Goal: Navigation & Orientation: Find specific page/section

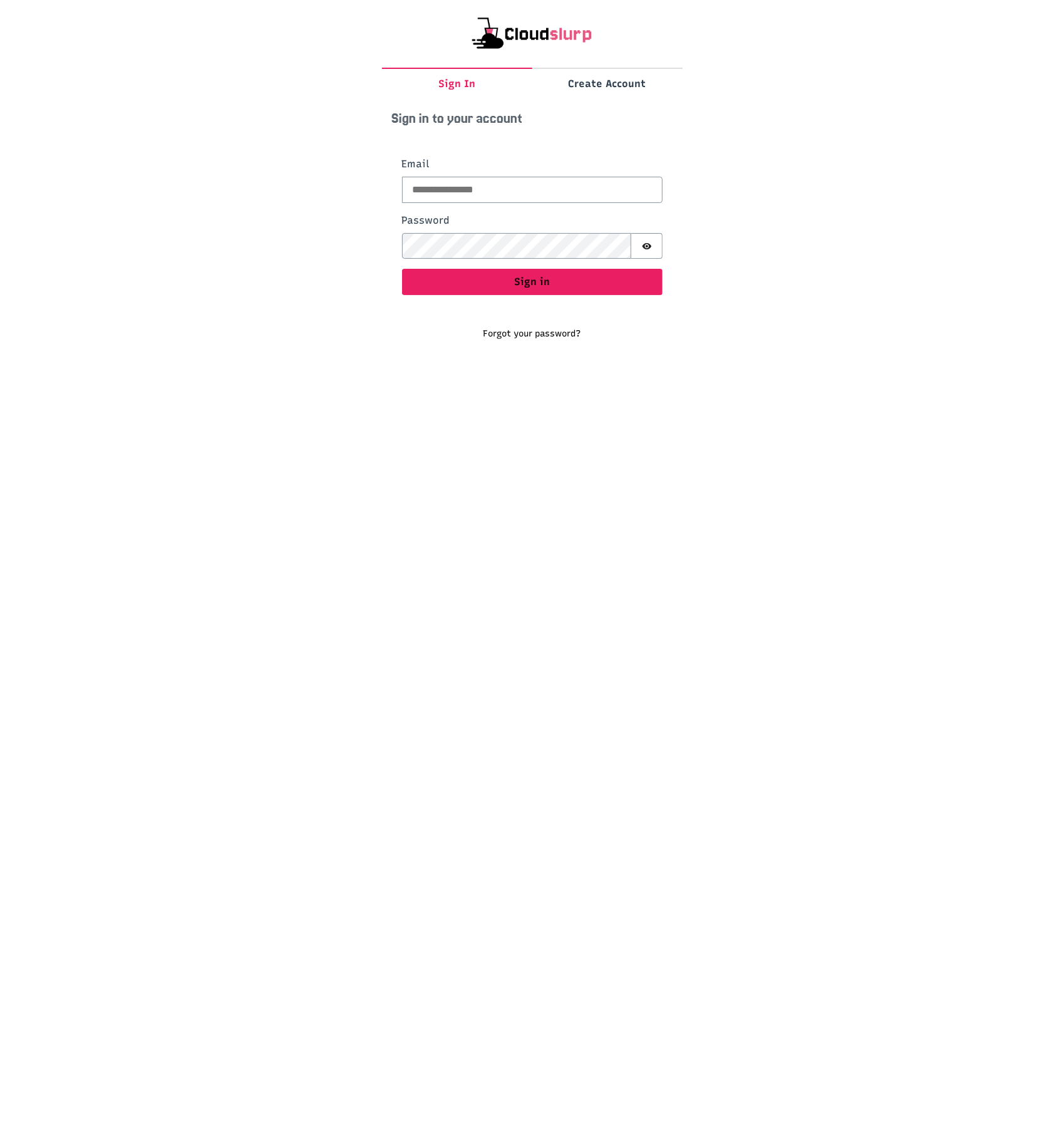
click at [573, 40] on img at bounding box center [532, 33] width 271 height 38
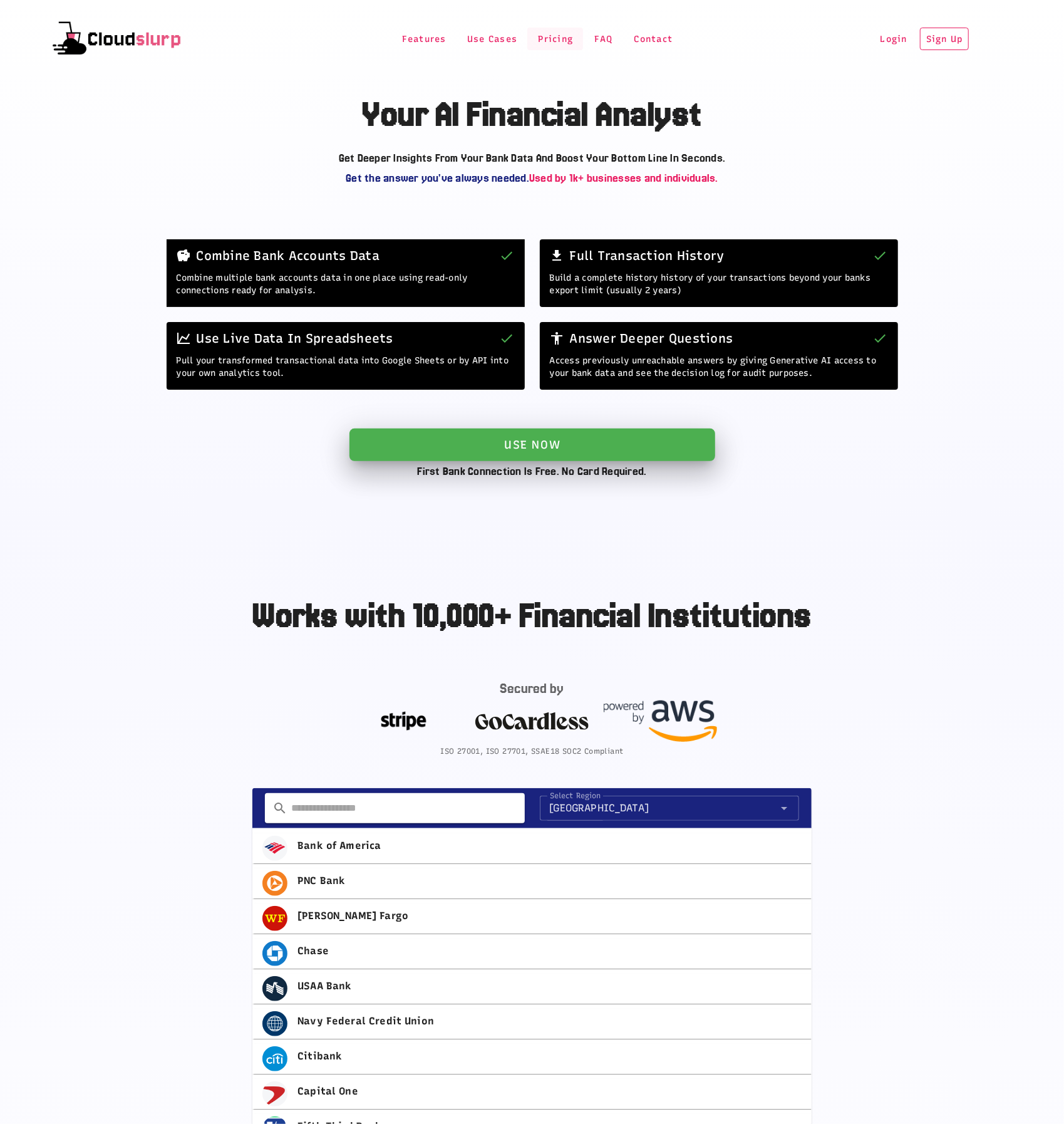
click at [538, 39] on span "Pricing" at bounding box center [555, 39] width 35 height 10
